Goal: Information Seeking & Learning: Learn about a topic

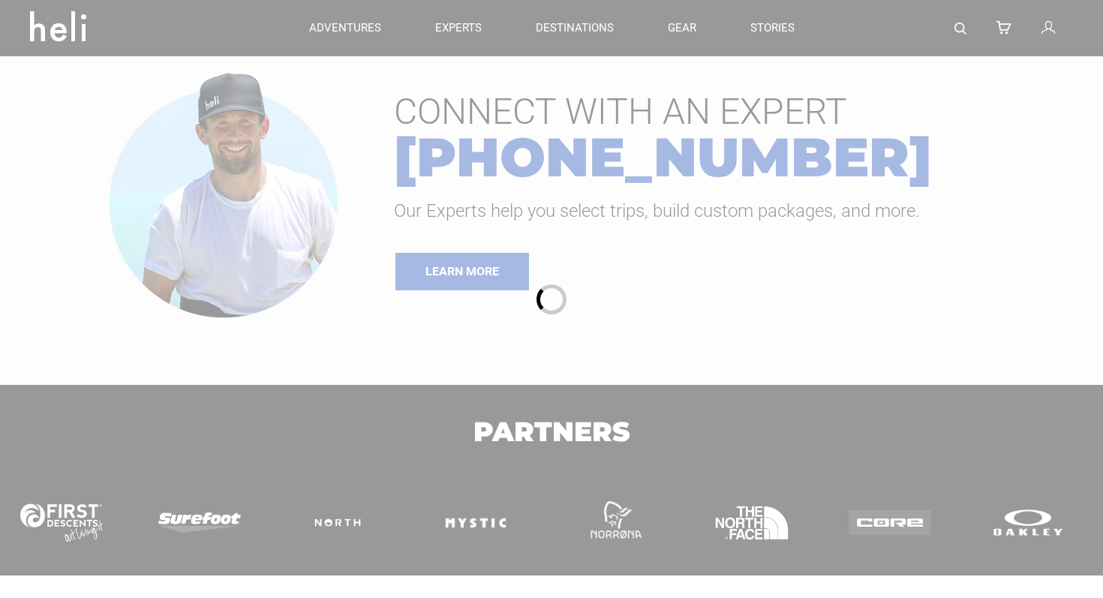
type input "Heli Skiing"
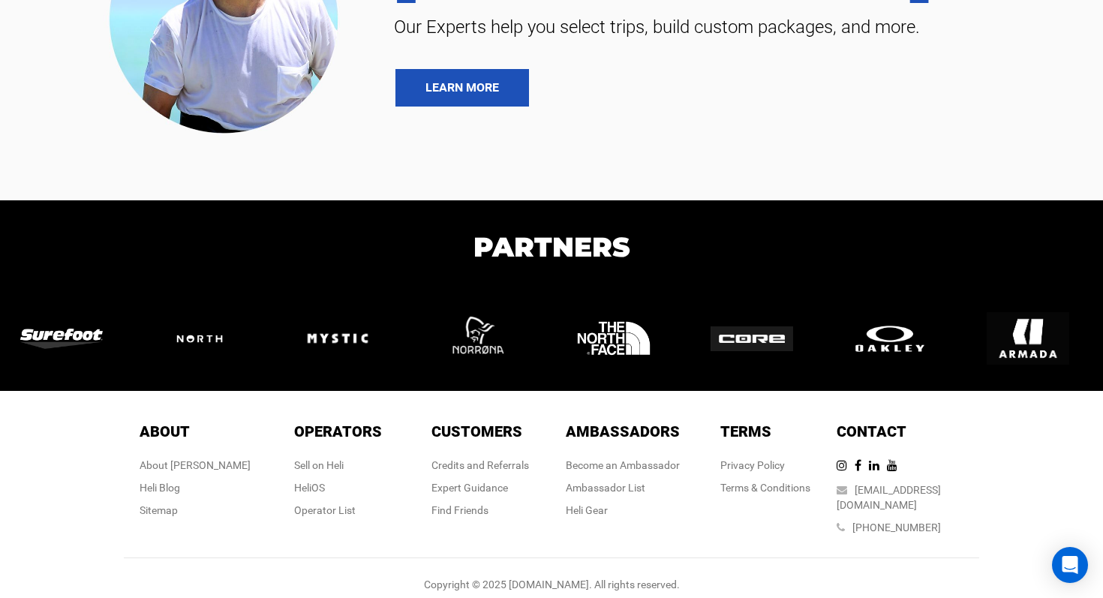
scroll to position [360, 0]
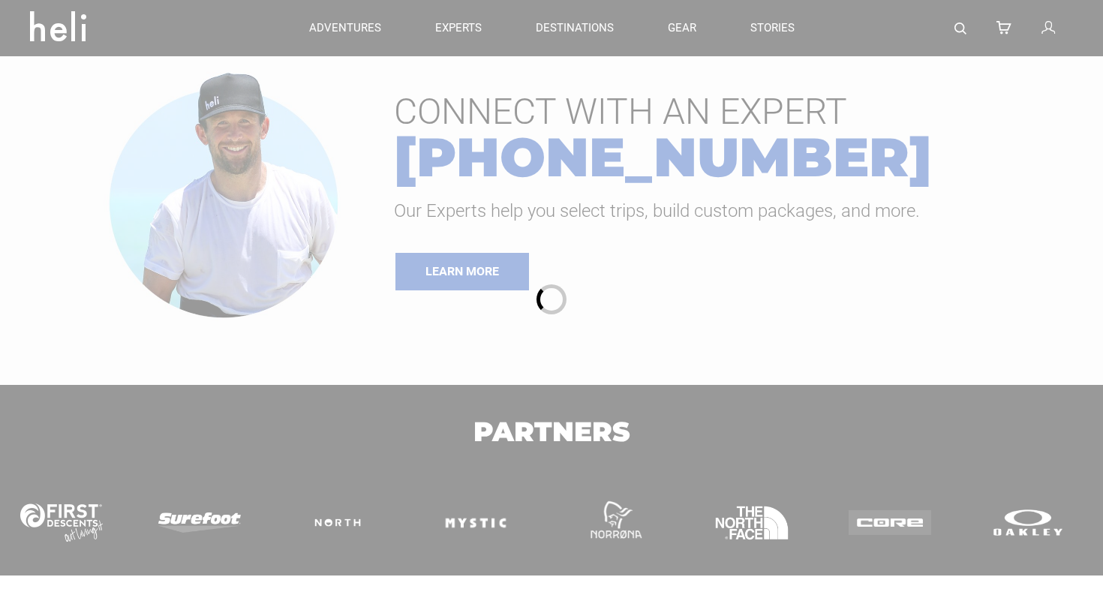
type input "Heli Skiing"
